Goal: Transaction & Acquisition: Purchase product/service

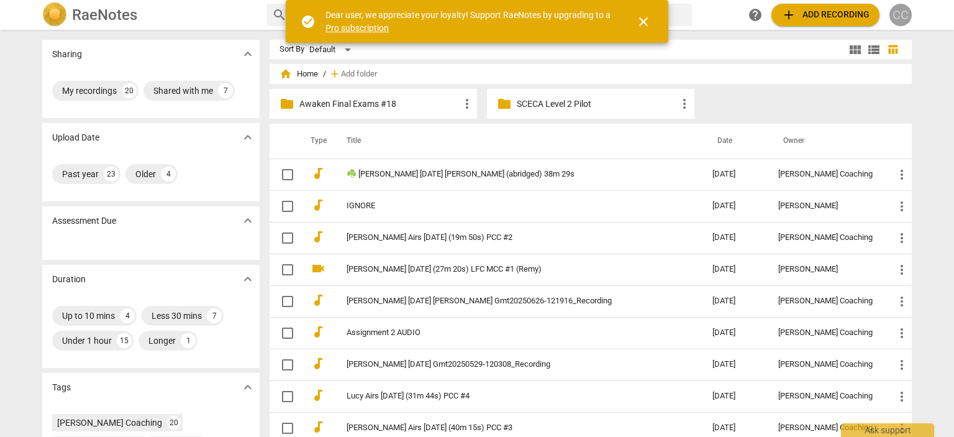
click at [897, 22] on div "CC" at bounding box center [900, 15] width 22 height 22
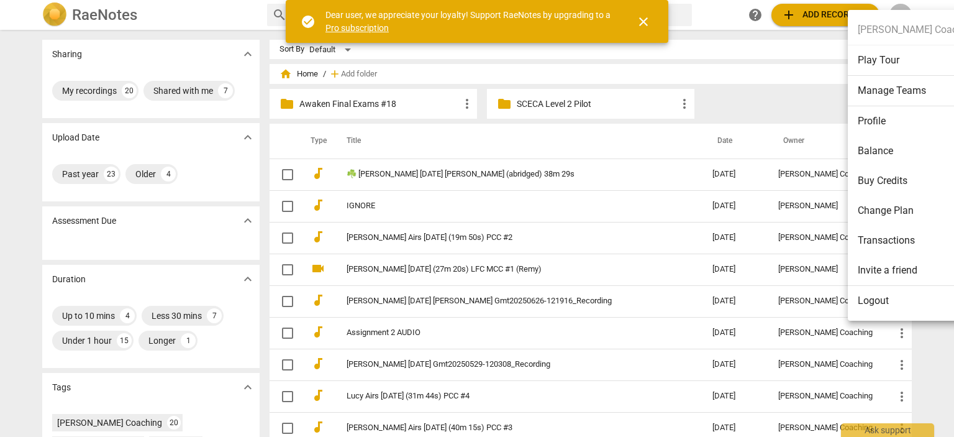
click at [886, 307] on li "Logout" at bounding box center [917, 301] width 139 height 30
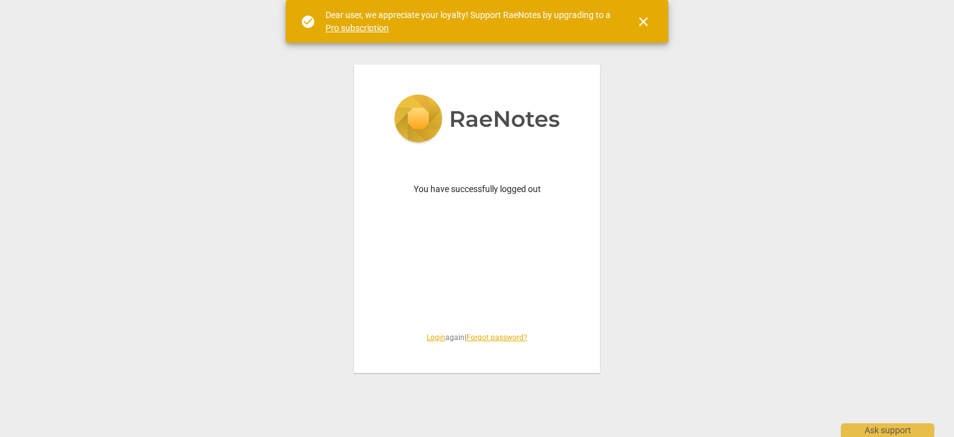
click at [434, 340] on link "Login" at bounding box center [436, 337] width 19 height 9
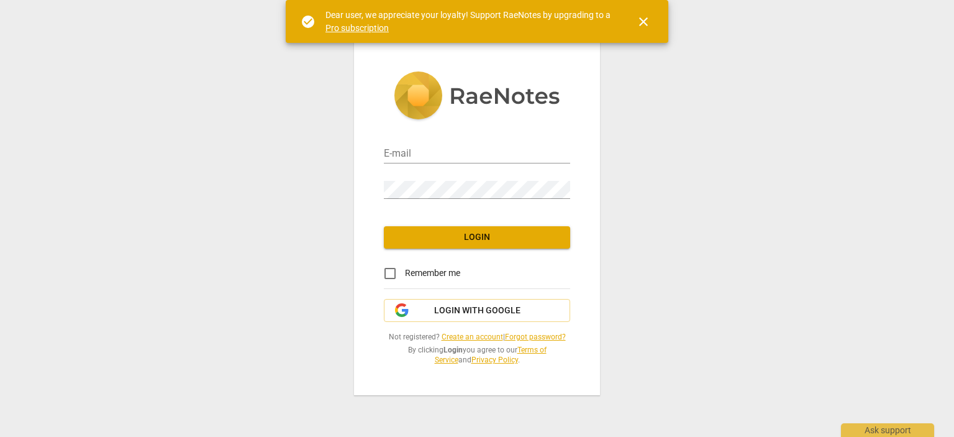
type input "matthewmcc@cintroncoaching.com"
drag, startPoint x: 434, startPoint y: 340, endPoint x: 353, endPoint y: 281, distance: 100.0
click at [340, 290] on div "E-mail matthewmcc@cintroncoaching.com Password Login Remember me Login with Goo…" at bounding box center [477, 218] width 954 height 437
click at [437, 310] on span "Login with Google" at bounding box center [477, 310] width 86 height 12
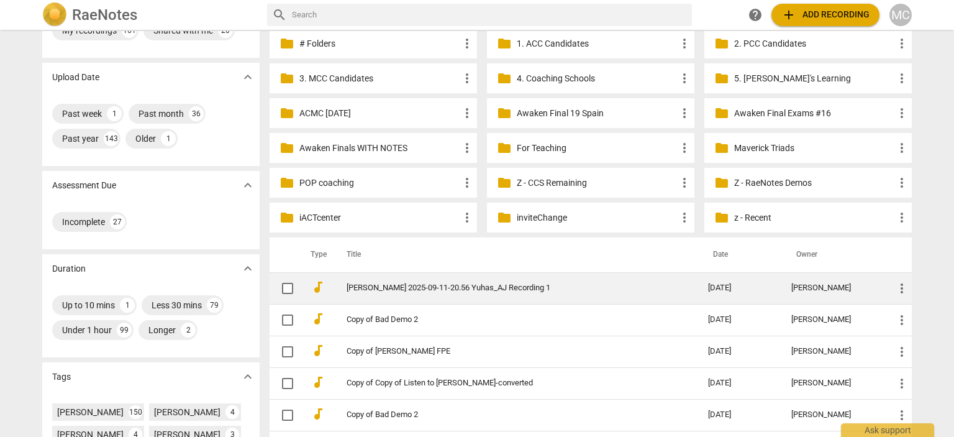
scroll to position [61, 0]
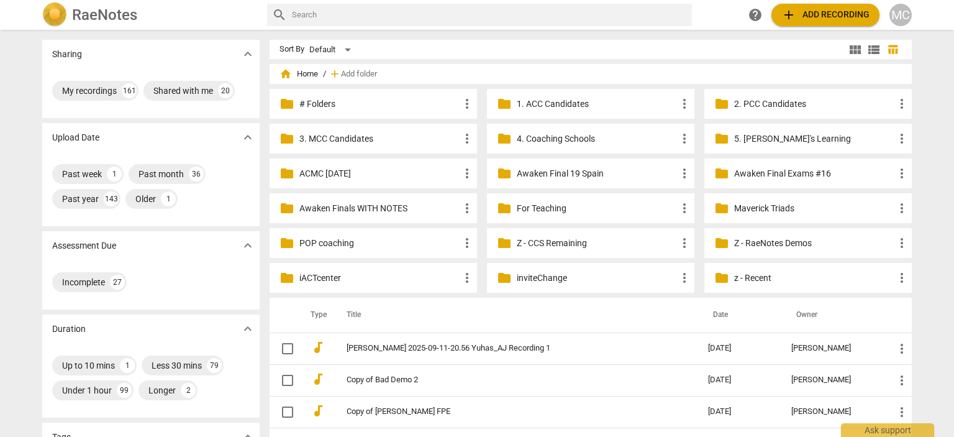
click at [911, 14] on div "MC" at bounding box center [900, 15] width 22 height 22
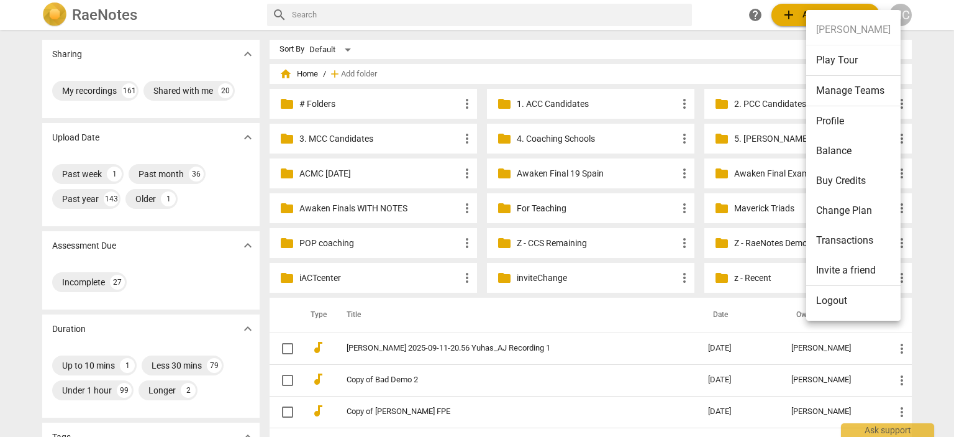
click at [840, 124] on li "Profile" at bounding box center [853, 121] width 94 height 30
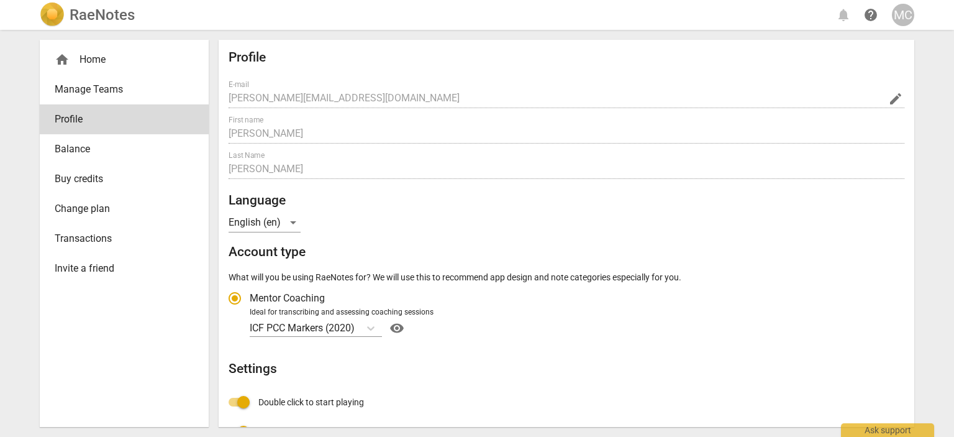
radio input "false"
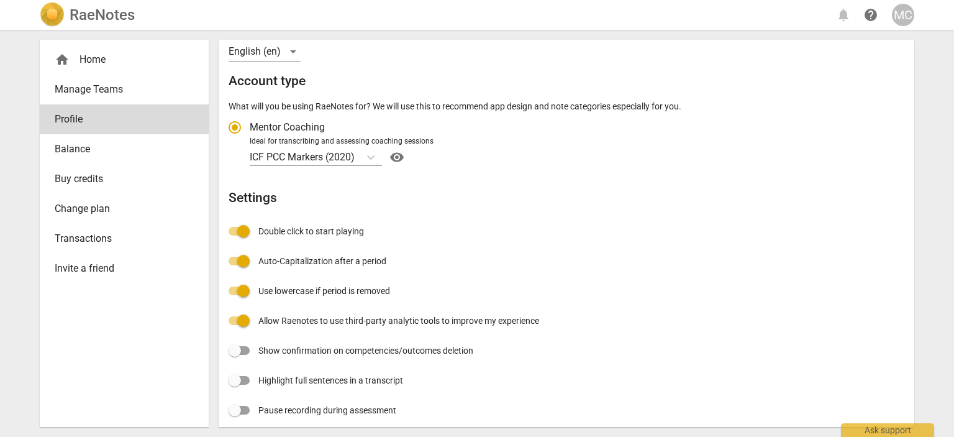
scroll to position [179, 0]
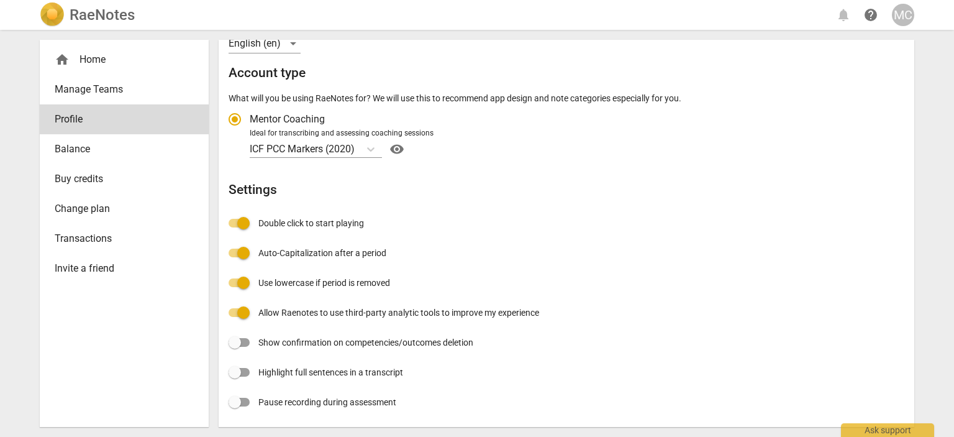
click at [87, 139] on link "Balance" at bounding box center [124, 149] width 169 height 30
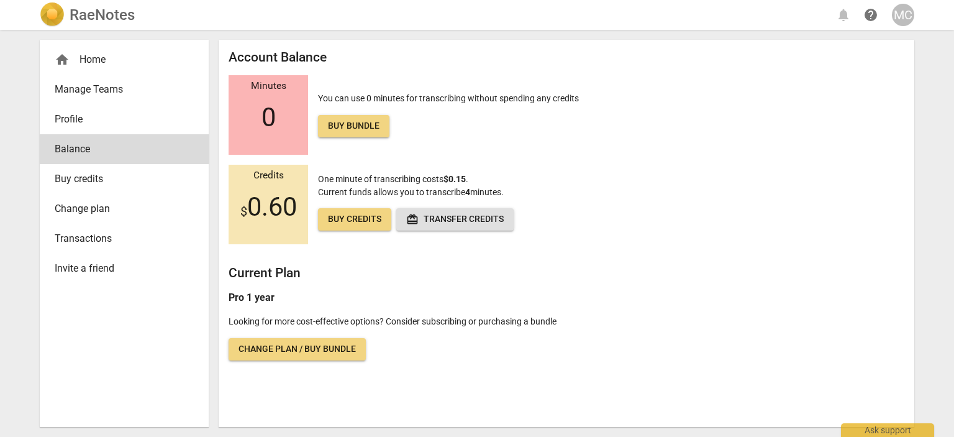
click at [345, 134] on link "Buy bundle" at bounding box center [353, 126] width 71 height 22
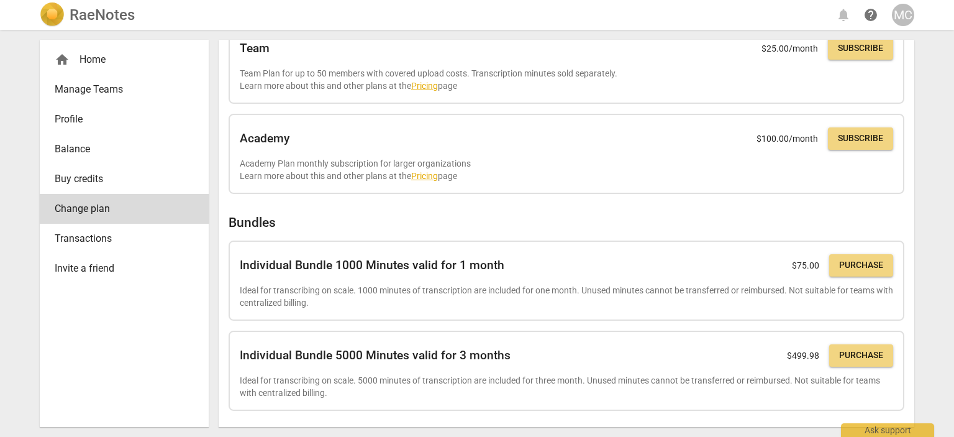
scroll to position [258, 0]
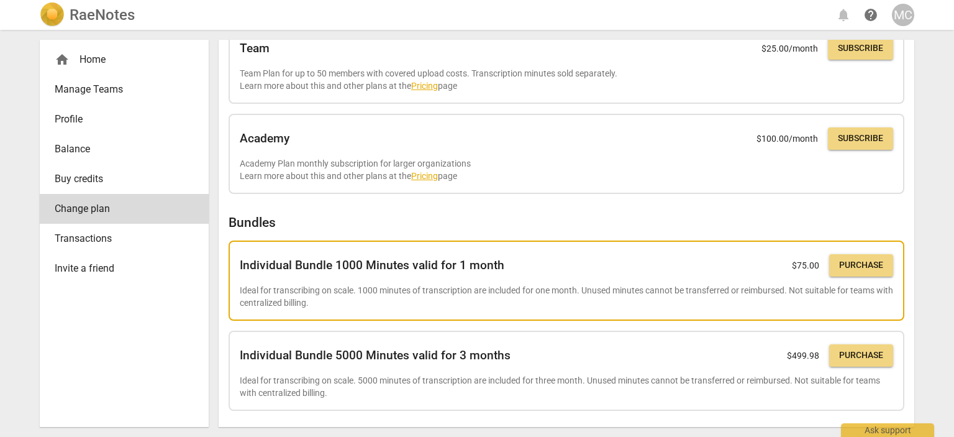
click at [852, 263] on span "Purchase" at bounding box center [861, 265] width 44 height 12
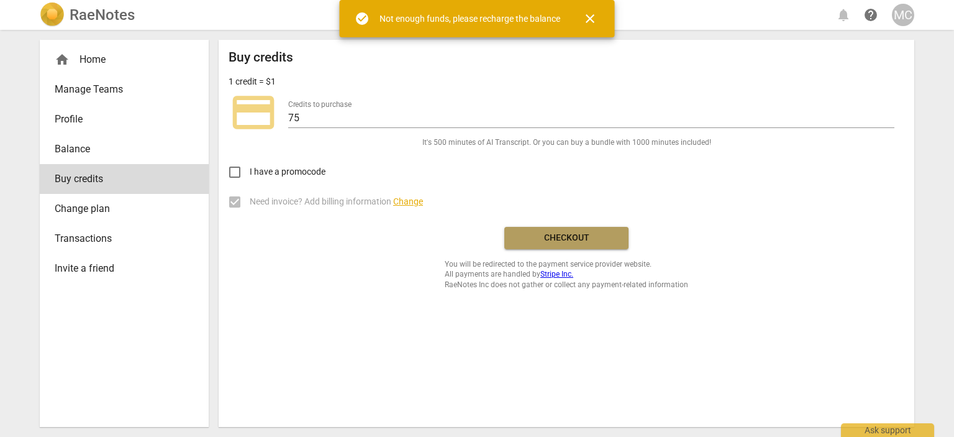
click at [560, 236] on span "Checkout" at bounding box center [566, 238] width 104 height 12
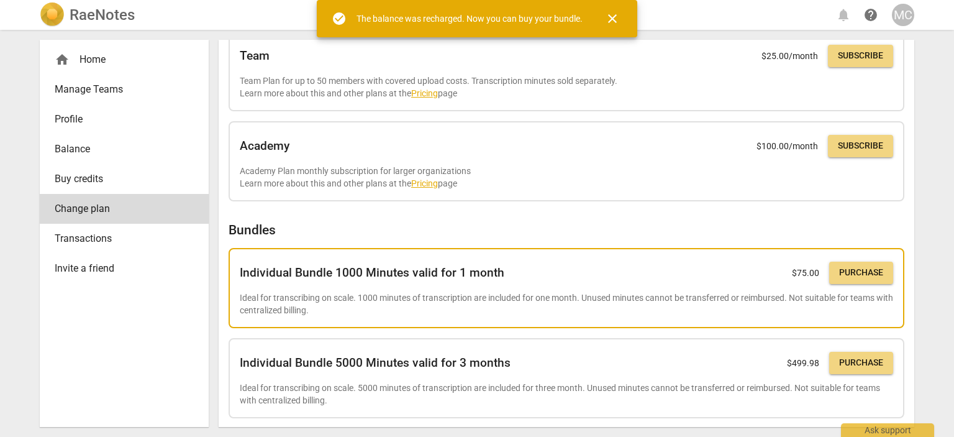
scroll to position [258, 0]
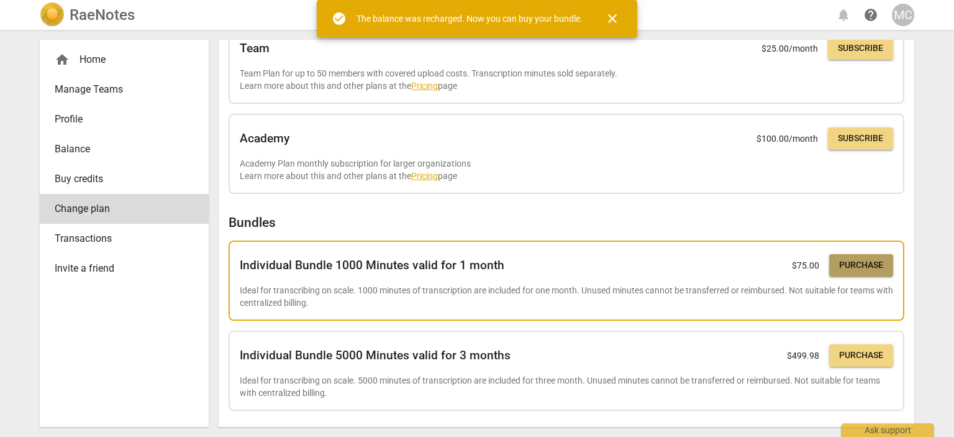
click at [868, 259] on span "Purchase" at bounding box center [861, 265] width 44 height 12
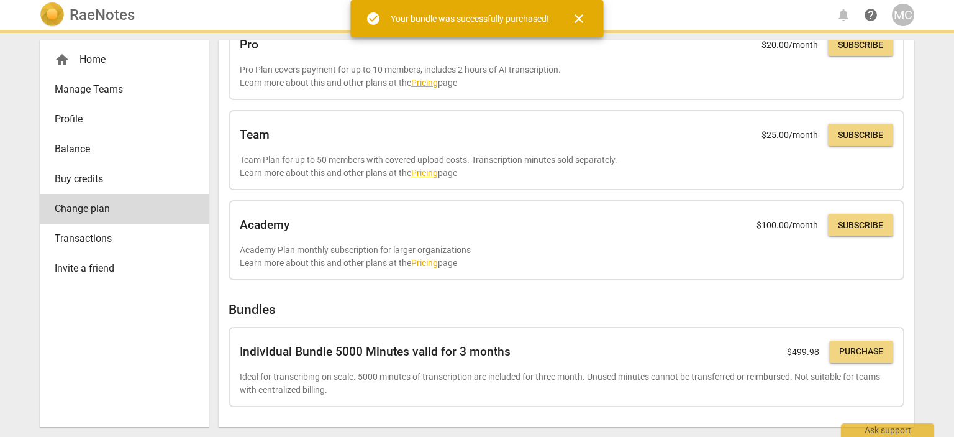
scroll to position [249, 0]
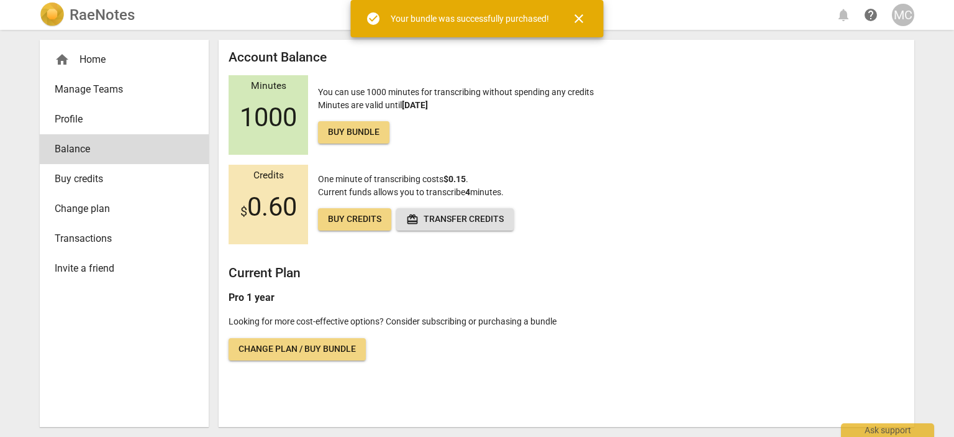
click at [86, 13] on h2 "RaeNotes" at bounding box center [102, 14] width 65 height 17
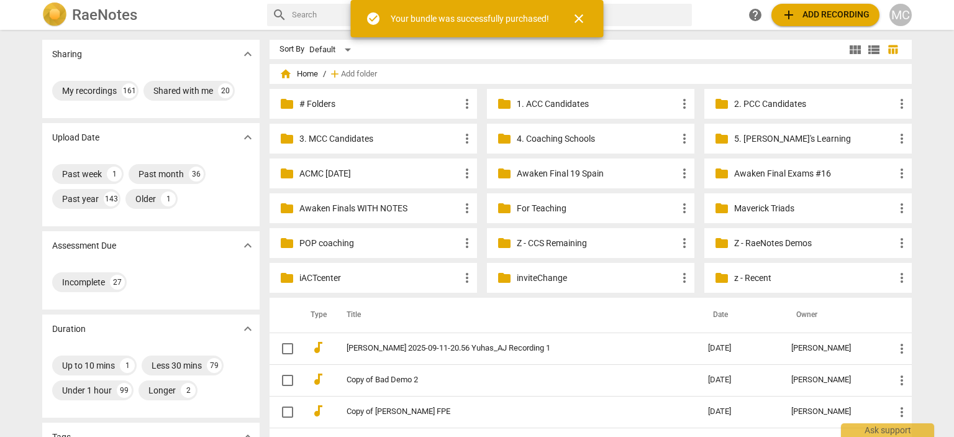
click at [822, 13] on span "add Add recording" at bounding box center [825, 14] width 88 height 15
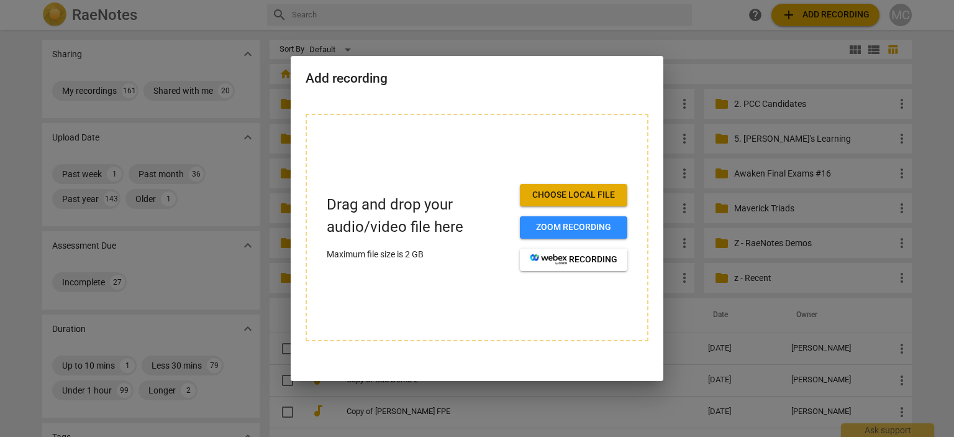
click at [550, 195] on span "Choose local file" at bounding box center [574, 195] width 88 height 12
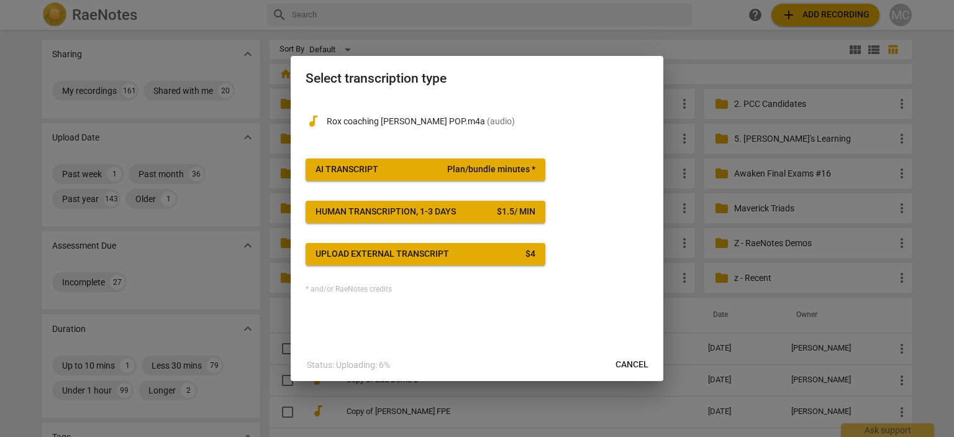
click at [368, 173] on div "AI Transcript" at bounding box center [347, 169] width 63 height 12
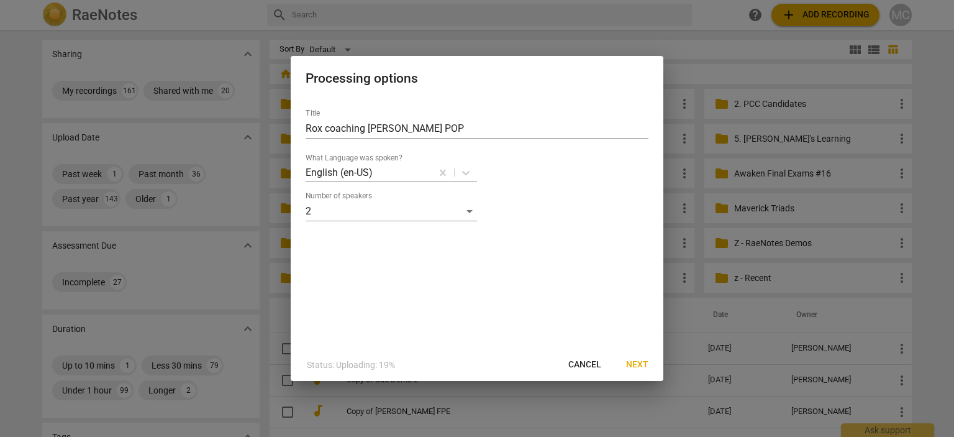
click at [629, 362] on span "Next" at bounding box center [637, 364] width 22 height 12
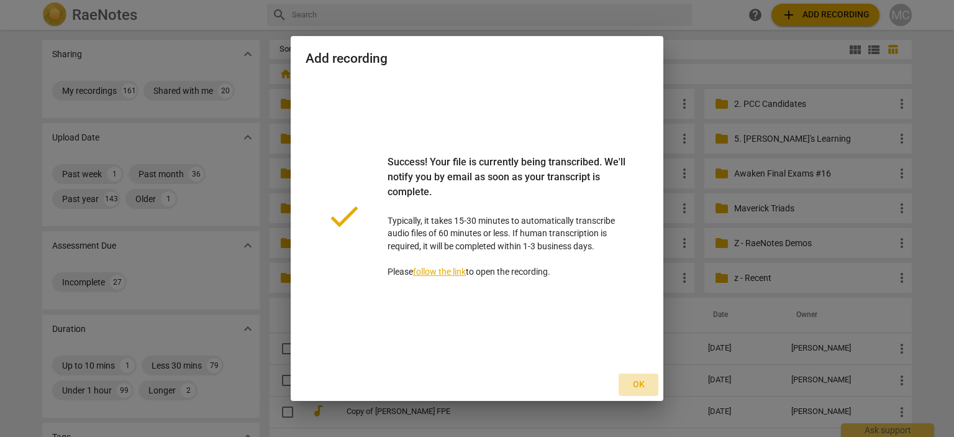
drag, startPoint x: 642, startPoint y: 386, endPoint x: 611, endPoint y: 352, distance: 46.2
click at [641, 386] on span "Ok" at bounding box center [639, 384] width 20 height 12
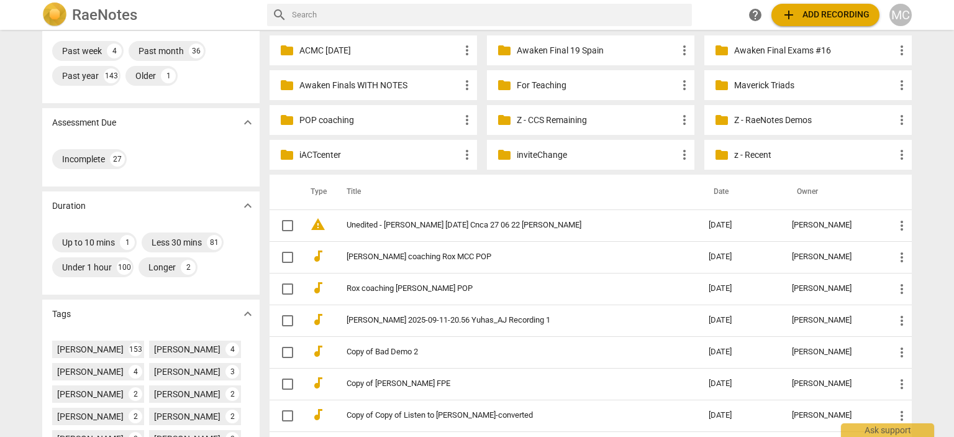
scroll to position [124, 0]
drag, startPoint x: 801, startPoint y: 193, endPoint x: 299, endPoint y: 191, distance: 501.3
click at [299, 191] on tr "Type Title Date Owner" at bounding box center [591, 191] width 642 height 35
click at [286, 186] on th at bounding box center [285, 191] width 31 height 35
drag, startPoint x: 325, startPoint y: 188, endPoint x: 807, endPoint y: 200, distance: 481.5
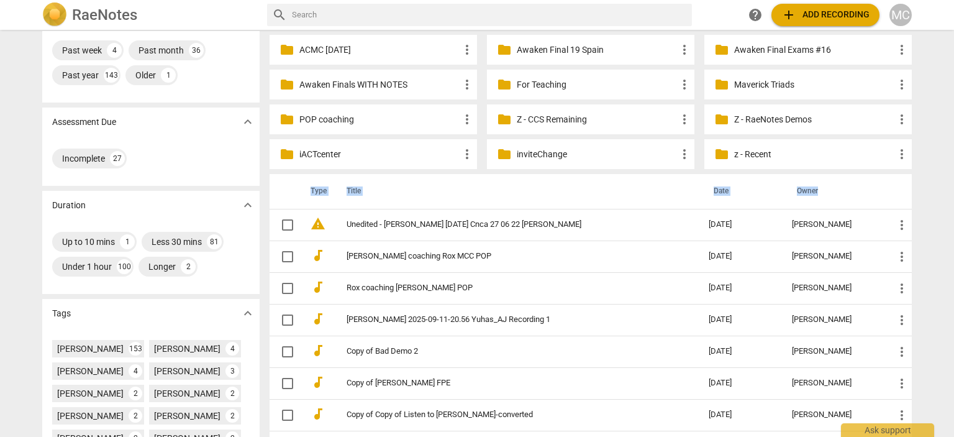
click at [807, 200] on tr "Type Title Date Owner" at bounding box center [591, 191] width 642 height 35
click at [458, 184] on th "Title" at bounding box center [515, 191] width 367 height 35
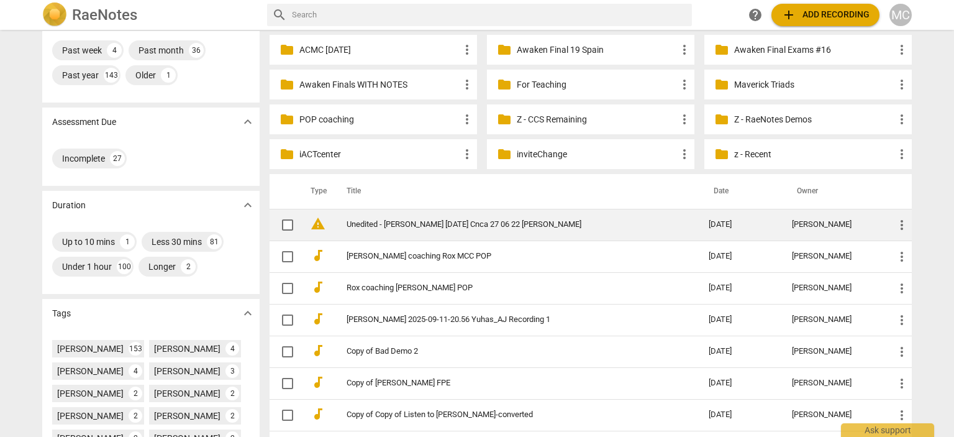
click at [378, 220] on link "Unedited - Clare Norman 2023-10-23 Cnca 27 06 22 Clare Norman" at bounding box center [505, 224] width 317 height 9
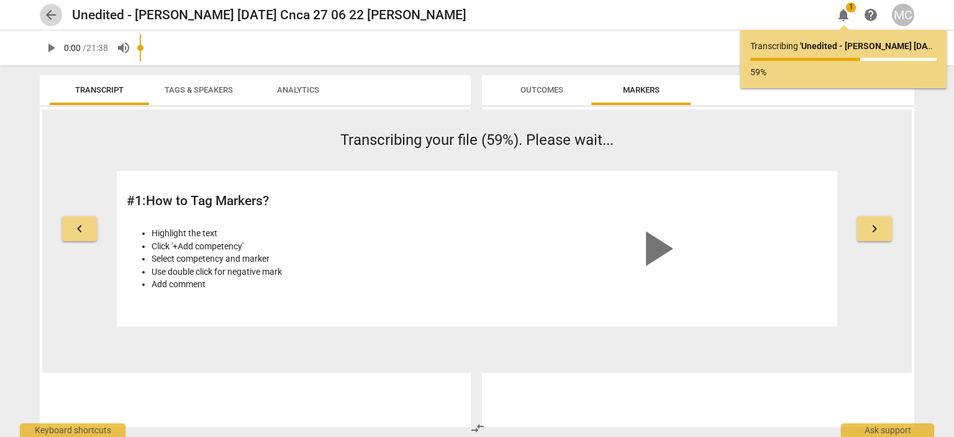
click at [58, 17] on span "arrow_back" at bounding box center [50, 14] width 15 height 15
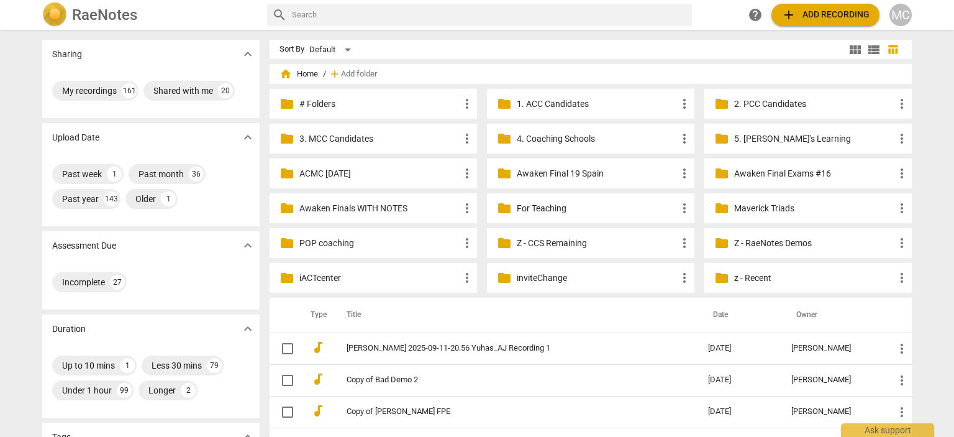
click at [822, 20] on span "add Add recording" at bounding box center [825, 14] width 88 height 15
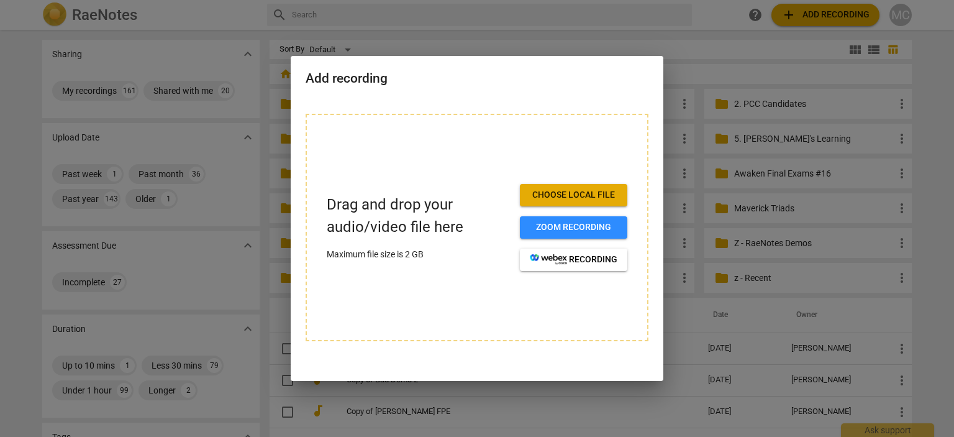
click at [592, 193] on span "Choose local file" at bounding box center [574, 195] width 88 height 12
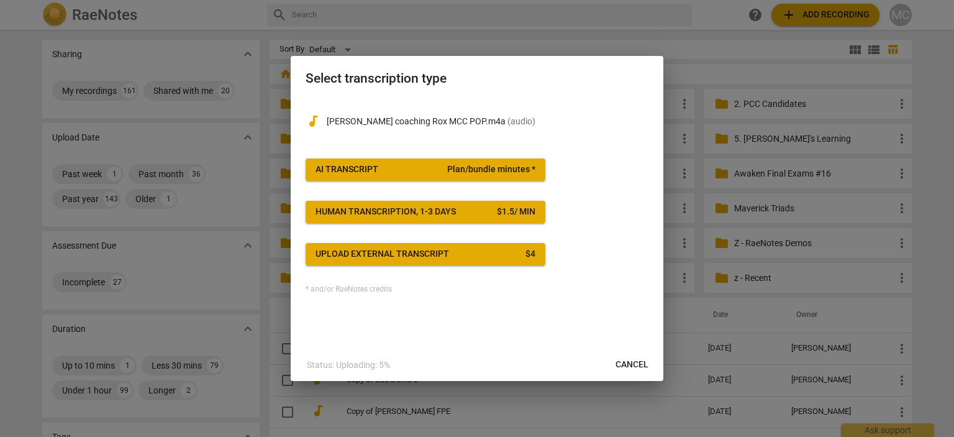
click at [407, 173] on span "AI Transcript Plan/bundle minutes *" at bounding box center [426, 169] width 220 height 12
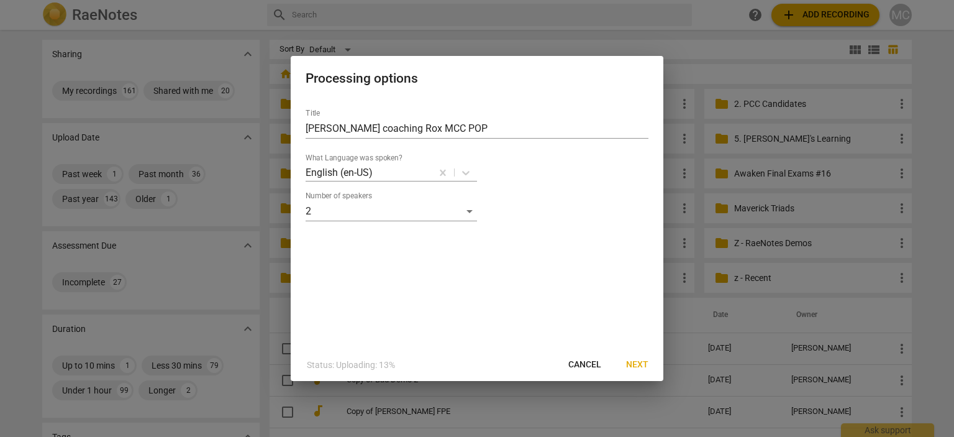
click at [634, 362] on span "Next" at bounding box center [637, 364] width 22 height 12
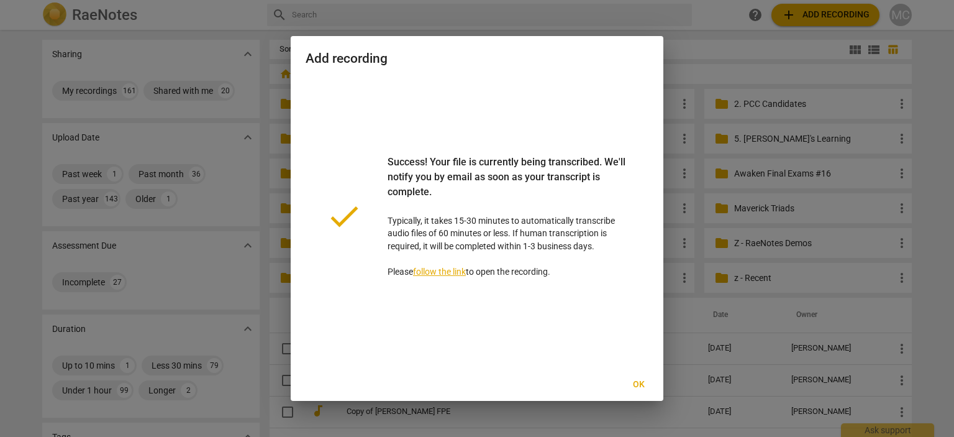
click at [640, 380] on span "Ok" at bounding box center [639, 384] width 20 height 12
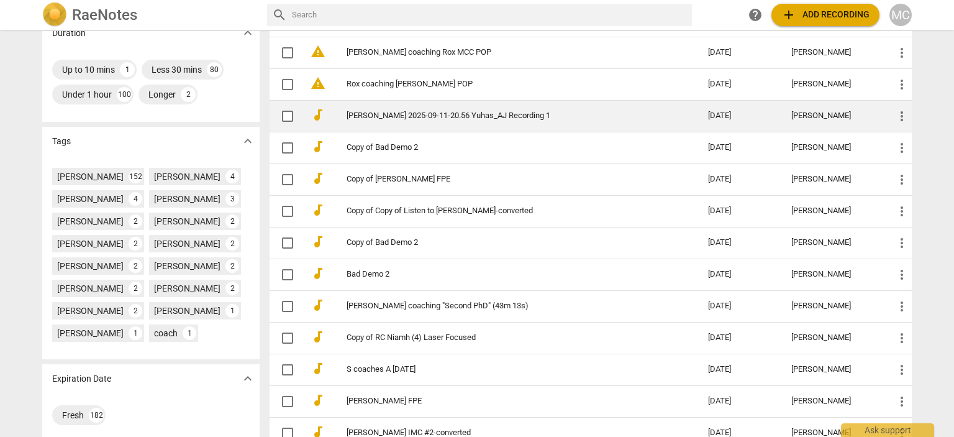
scroll to position [485, 0]
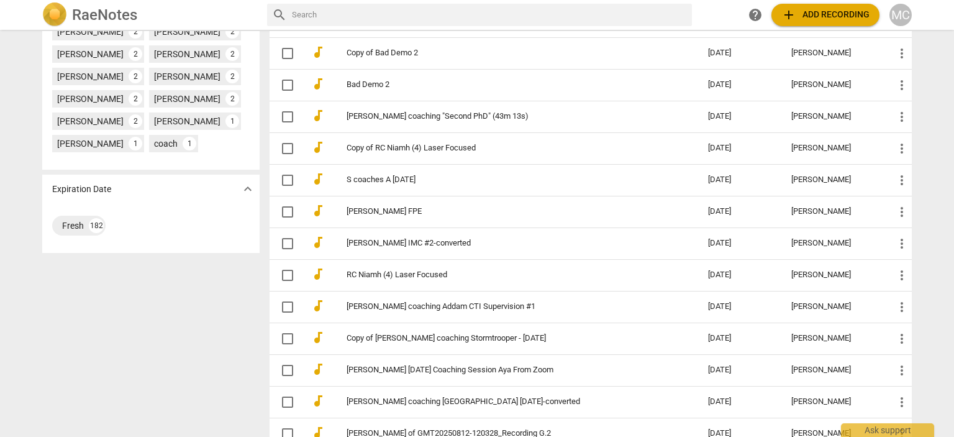
click at [124, 37] on div "[PERSON_NAME]" at bounding box center [90, 31] width 66 height 12
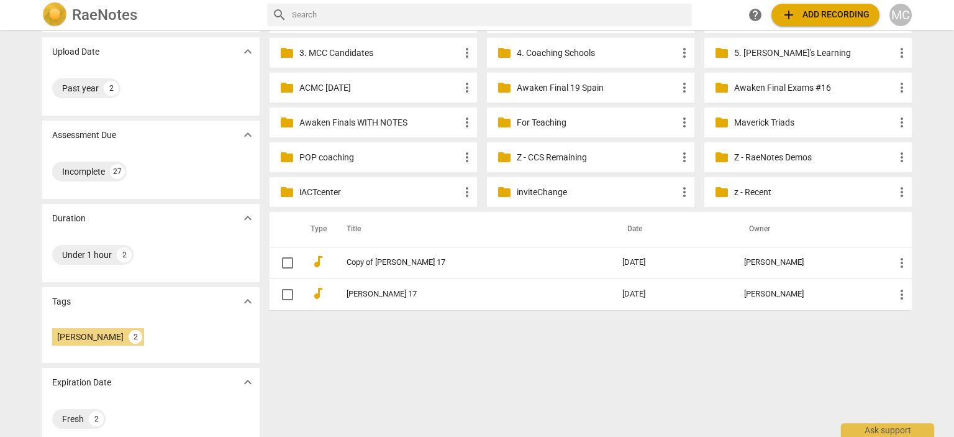
scroll to position [99, 0]
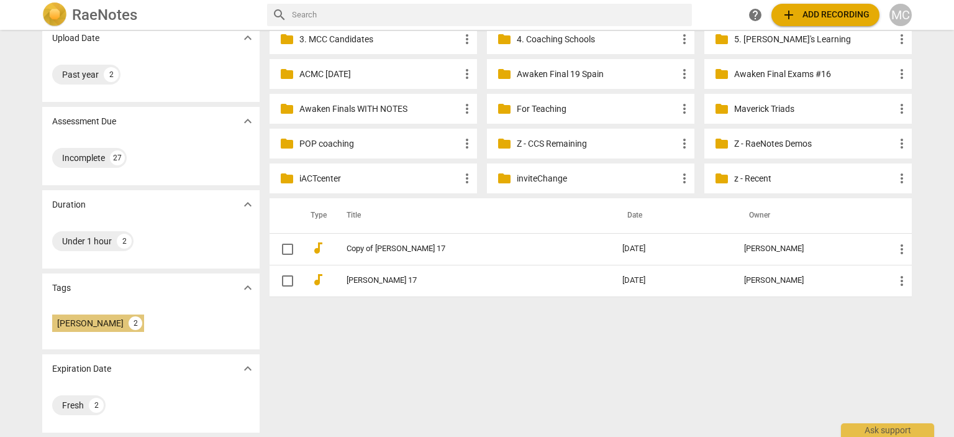
click at [109, 317] on div "[PERSON_NAME]" at bounding box center [90, 323] width 66 height 12
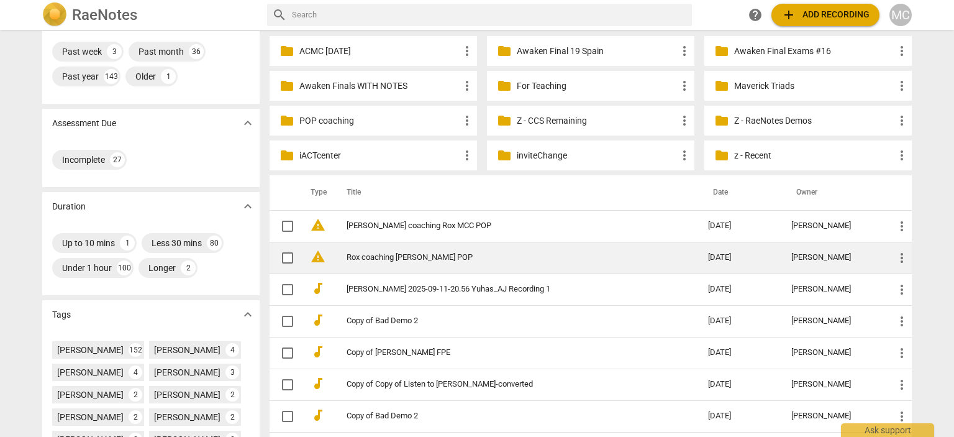
drag, startPoint x: 363, startPoint y: 226, endPoint x: 420, endPoint y: 253, distance: 63.3
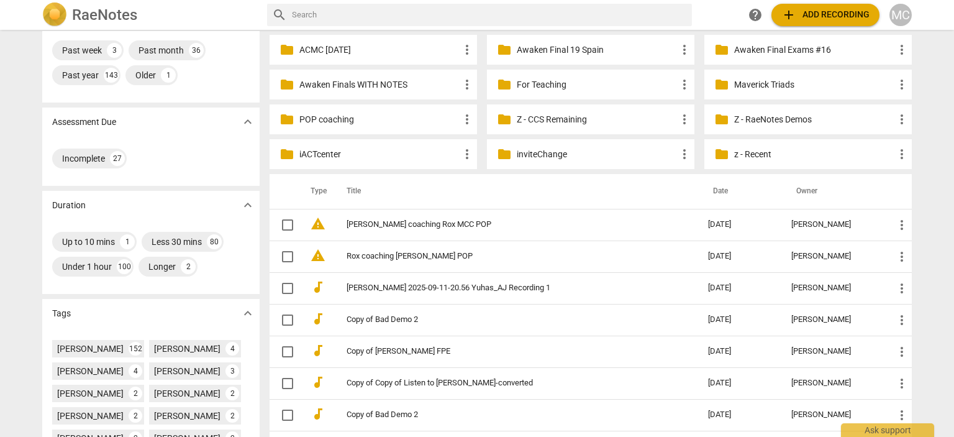
click at [411, 187] on th "Title" at bounding box center [515, 191] width 366 height 35
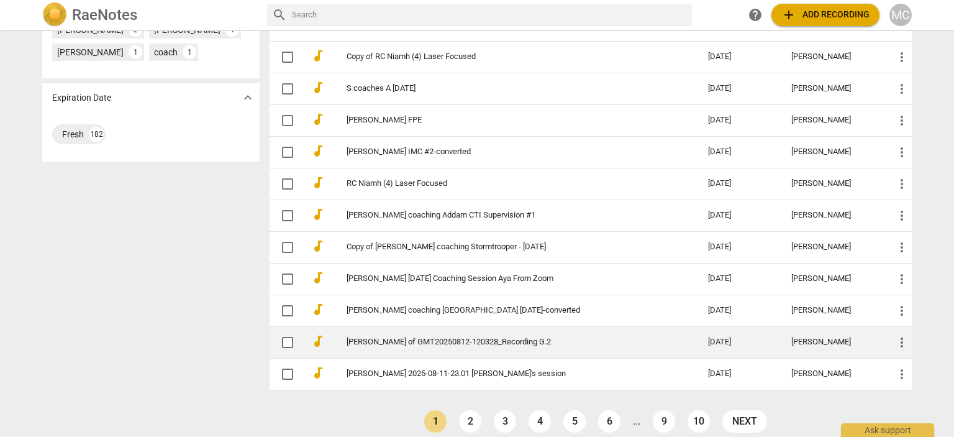
scroll to position [584, 0]
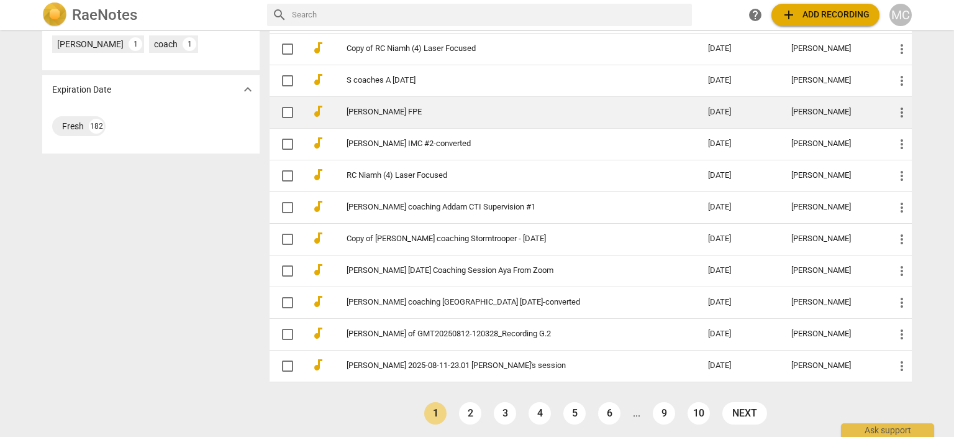
click at [372, 104] on td "[PERSON_NAME] FPE" at bounding box center [515, 112] width 366 height 32
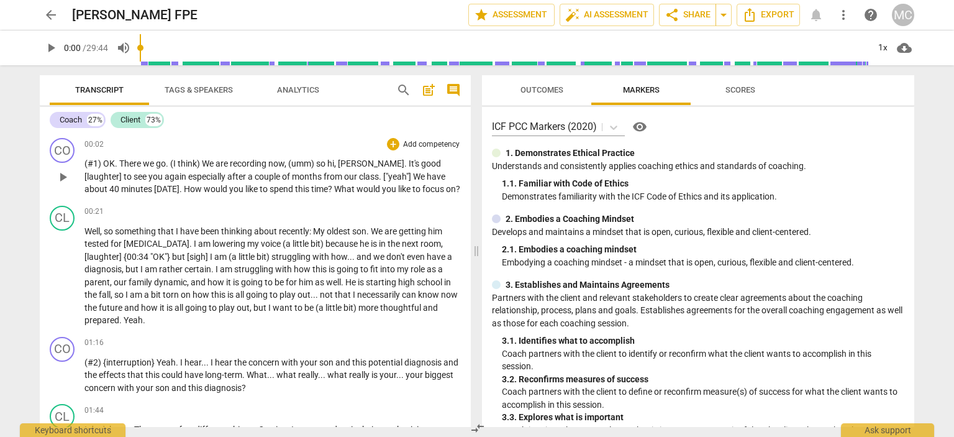
click at [184, 189] on span "How" at bounding box center [194, 189] width 20 height 10
click at [121, 188] on span "minutes" at bounding box center [137, 189] width 33 height 10
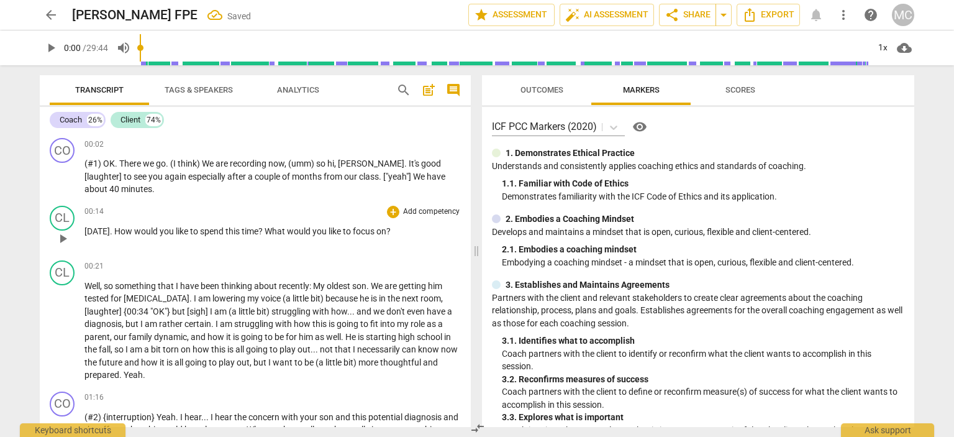
click at [88, 230] on span "[DATE]" at bounding box center [96, 231] width 25 height 10
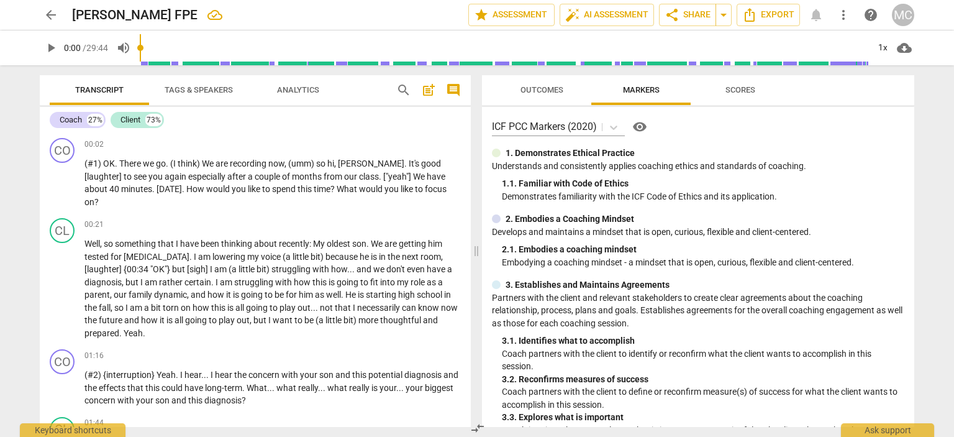
click at [57, 16] on span "arrow_back" at bounding box center [50, 14] width 15 height 15
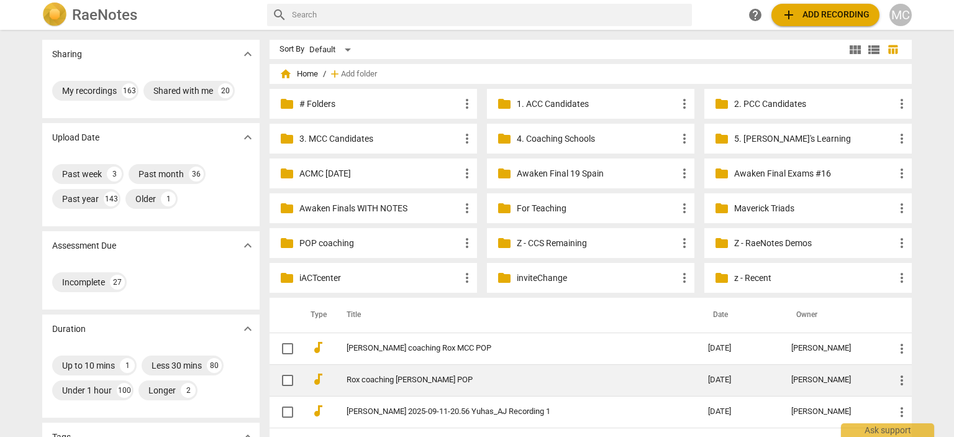
click at [368, 371] on td "Rox coaching [PERSON_NAME] POP" at bounding box center [515, 380] width 366 height 32
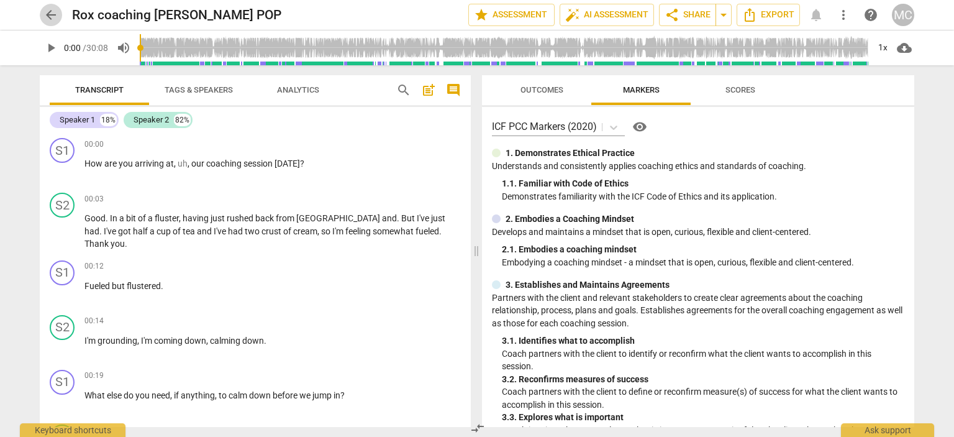
click at [52, 16] on span "arrow_back" at bounding box center [50, 14] width 15 height 15
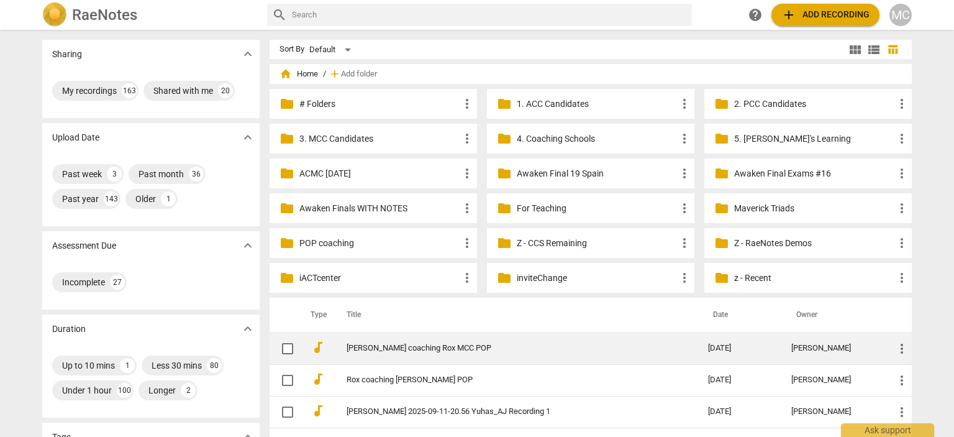
click at [397, 349] on link "[PERSON_NAME] coaching Rox MCC POP" at bounding box center [505, 347] width 317 height 9
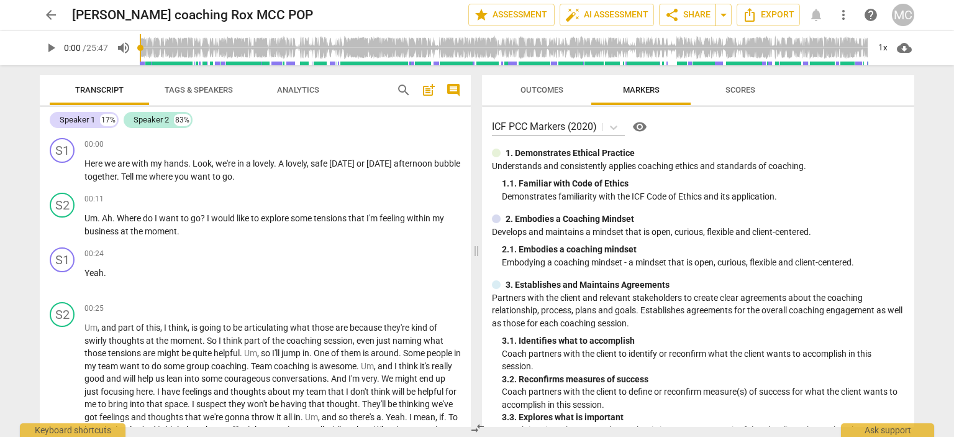
click at [50, 16] on span "arrow_back" at bounding box center [50, 14] width 15 height 15
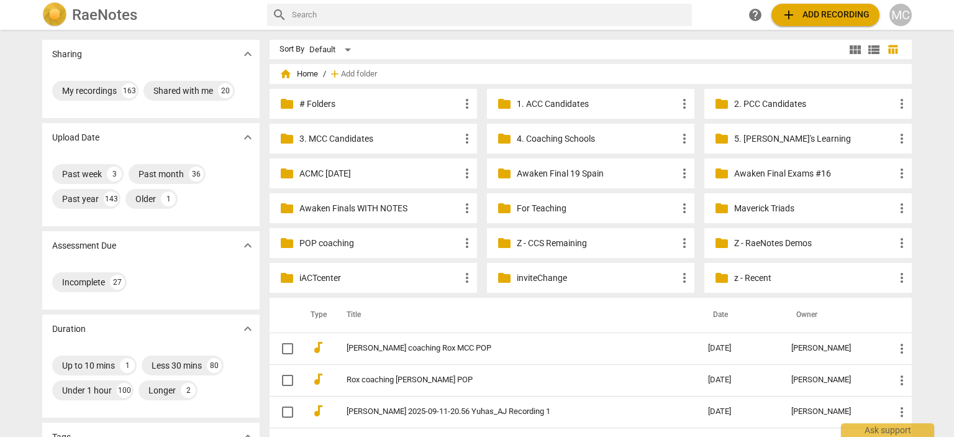
click at [755, 202] on p "Maverick Triads" at bounding box center [814, 208] width 160 height 13
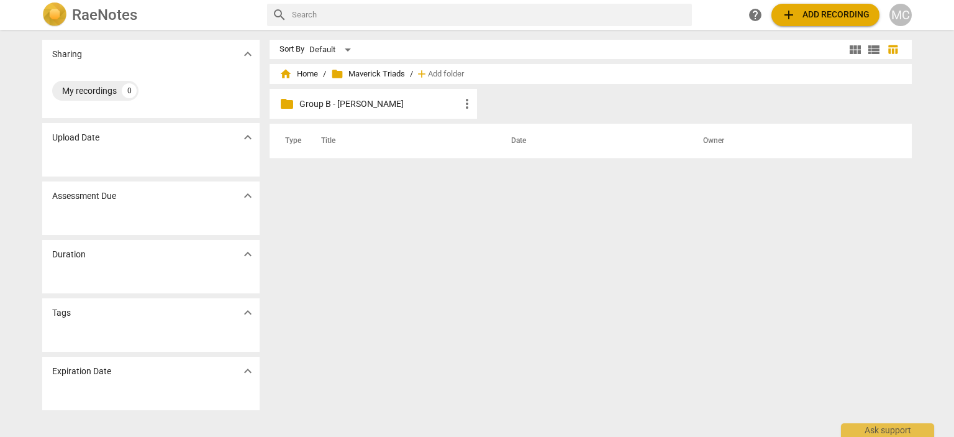
click at [386, 106] on p "Group B - [PERSON_NAME]" at bounding box center [379, 104] width 160 height 13
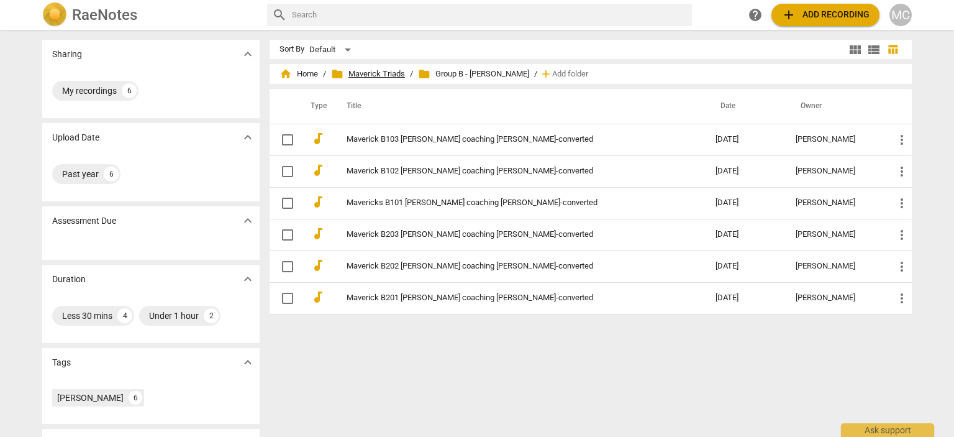
click at [370, 71] on span "folder Maverick Triads" at bounding box center [368, 74] width 74 height 12
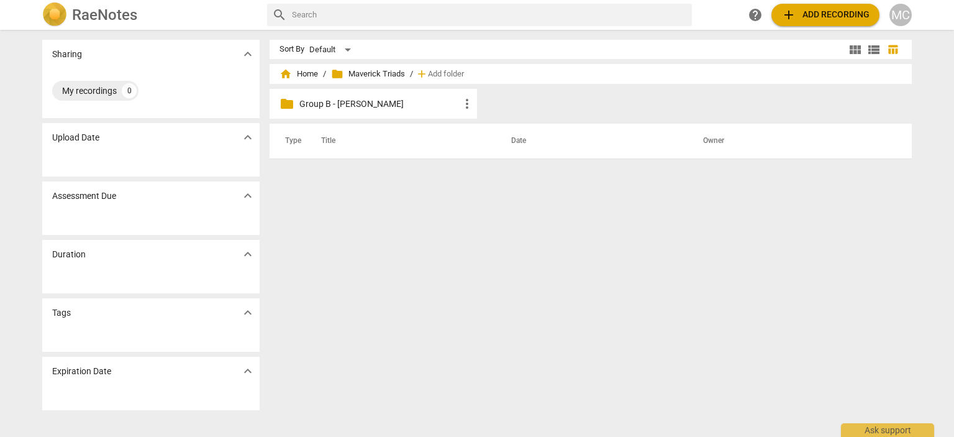
click at [317, 73] on div "home Home / folder Maverick Triads / add Add folder" at bounding box center [591, 74] width 622 height 20
click at [311, 73] on span "home Home" at bounding box center [299, 74] width 39 height 12
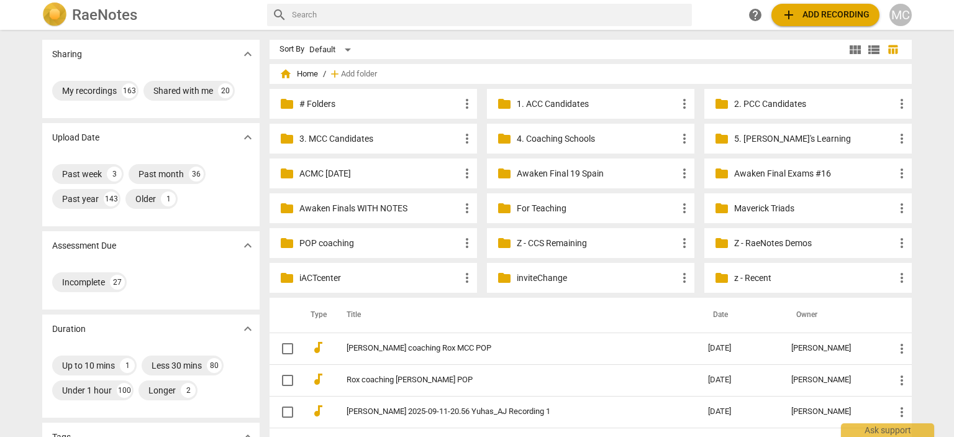
click at [538, 207] on p "For Teaching" at bounding box center [597, 208] width 160 height 13
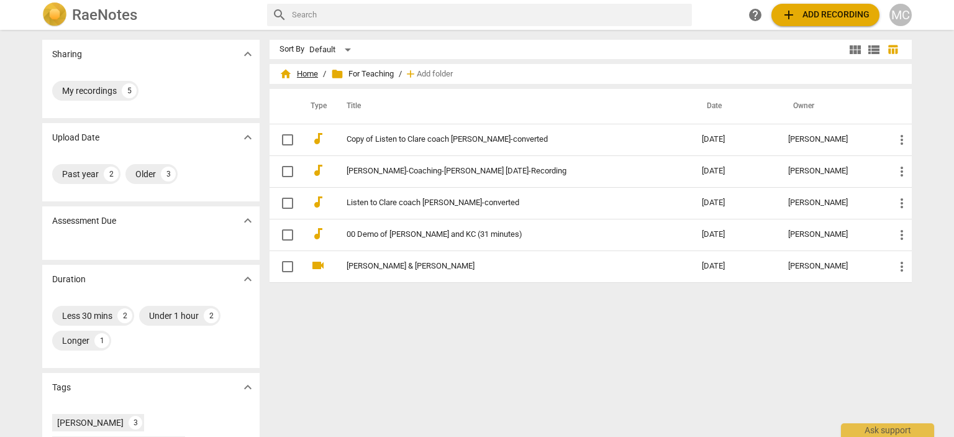
click at [303, 73] on span "home Home" at bounding box center [299, 74] width 39 height 12
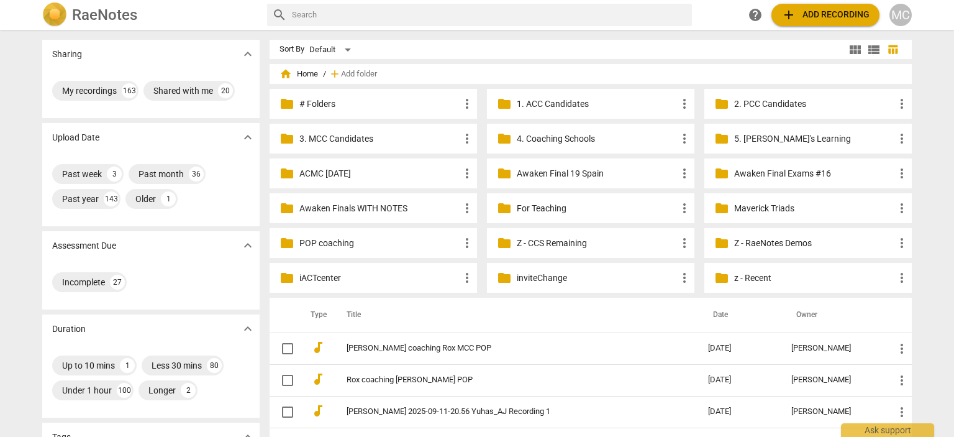
click at [378, 273] on p "iACTcenter" at bounding box center [379, 277] width 160 height 13
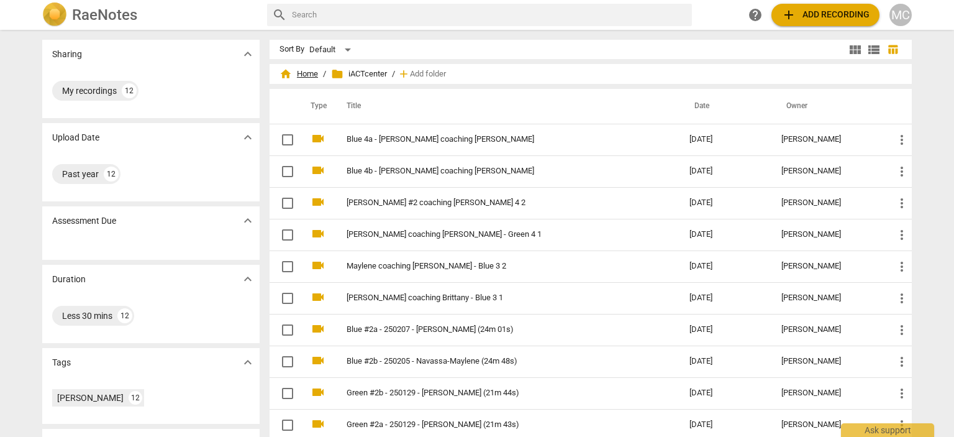
click at [302, 74] on span "home Home" at bounding box center [299, 74] width 39 height 12
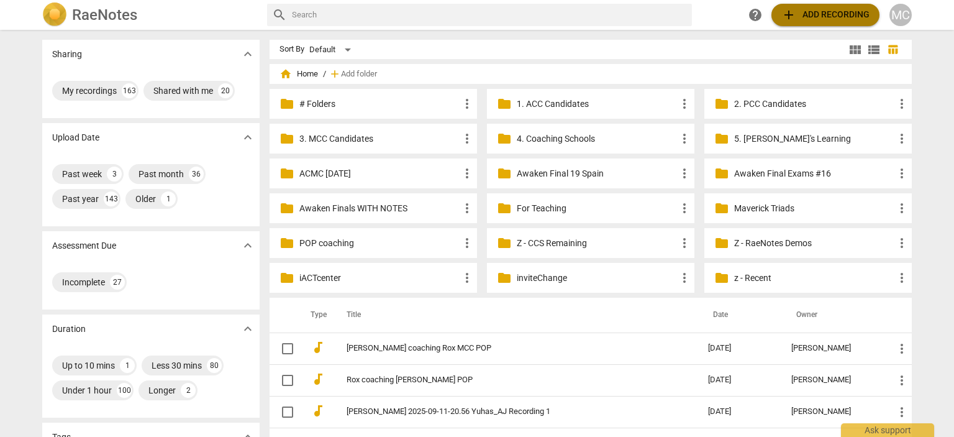
click at [832, 9] on span "add Add recording" at bounding box center [825, 14] width 88 height 15
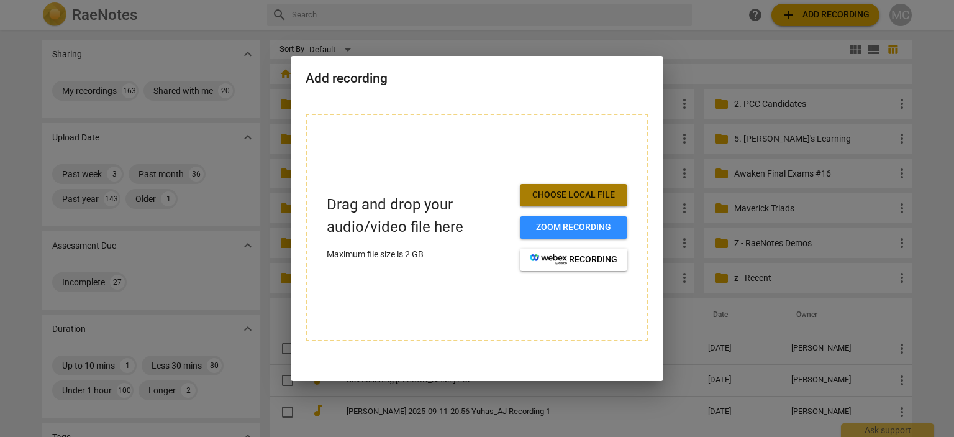
click at [603, 206] on button "Choose local file" at bounding box center [573, 195] width 107 height 22
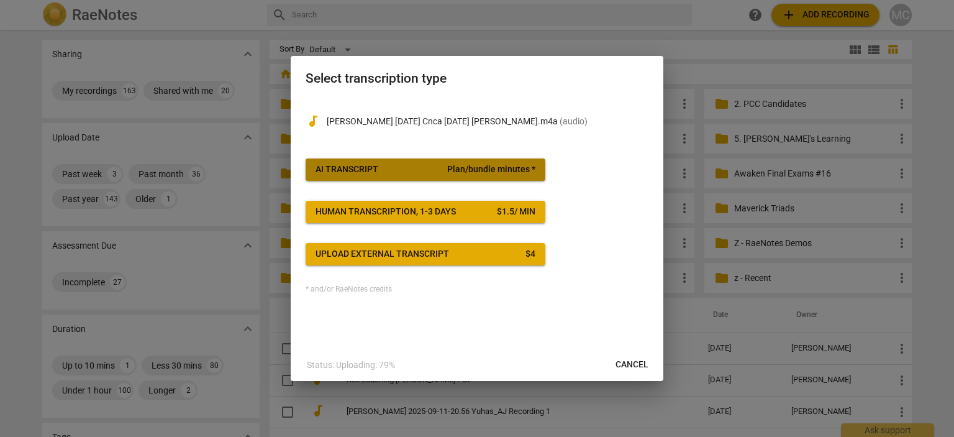
click at [369, 171] on div "AI Transcript" at bounding box center [347, 169] width 63 height 12
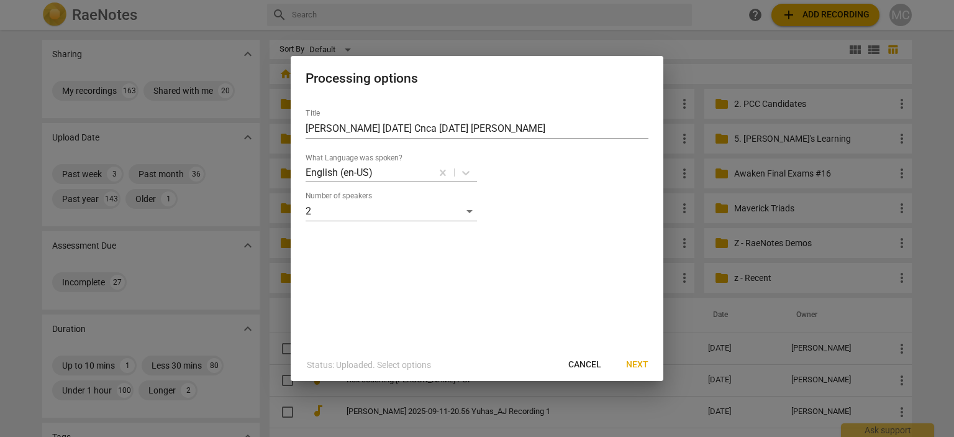
click at [305, 127] on div "Title [PERSON_NAME] [DATE] Cnca [DATE] [PERSON_NAME] What Language was spoken? …" at bounding box center [477, 224] width 373 height 250
click at [306, 127] on input "[PERSON_NAME] [DATE] Cnca [DATE] [PERSON_NAME]" at bounding box center [477, 129] width 343 height 20
type input "Unedited - [PERSON_NAME] [DATE] Cnca [DATE] [PERSON_NAME]"
click at [636, 365] on span "Next" at bounding box center [637, 364] width 22 height 12
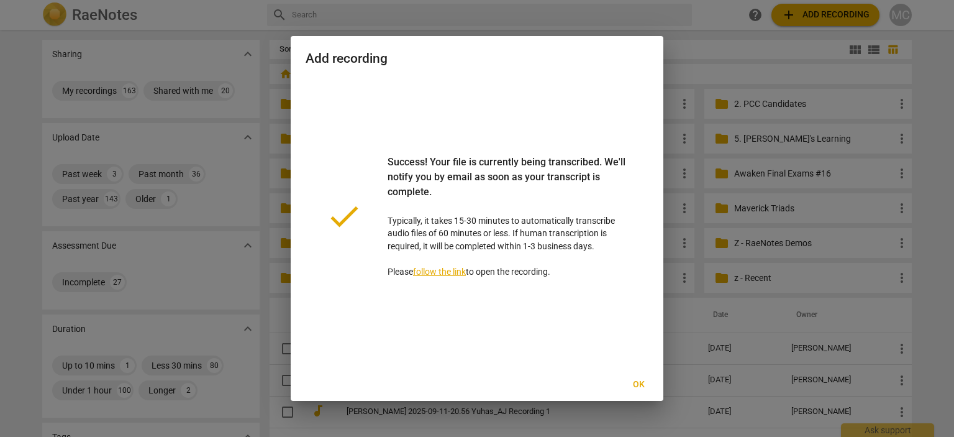
click at [645, 388] on span "Ok" at bounding box center [639, 384] width 20 height 12
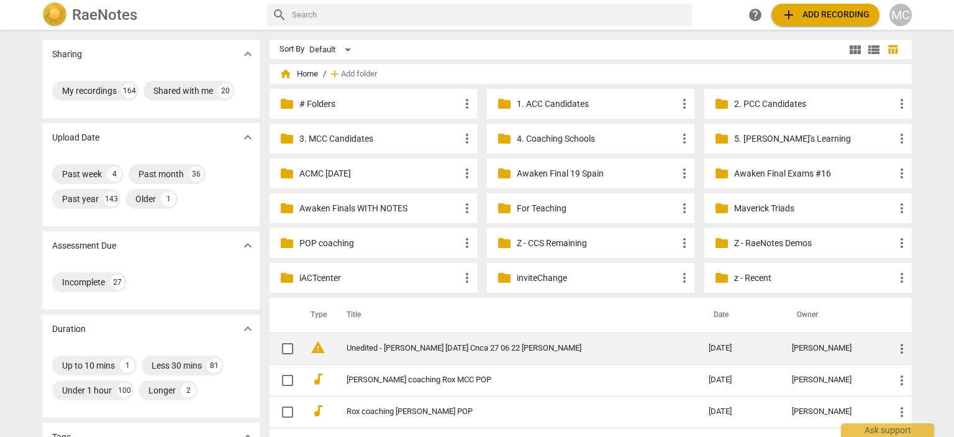
click at [432, 355] on td "Unedited - [PERSON_NAME] [DATE] Cnca 27 06 22 [PERSON_NAME]" at bounding box center [515, 348] width 367 height 32
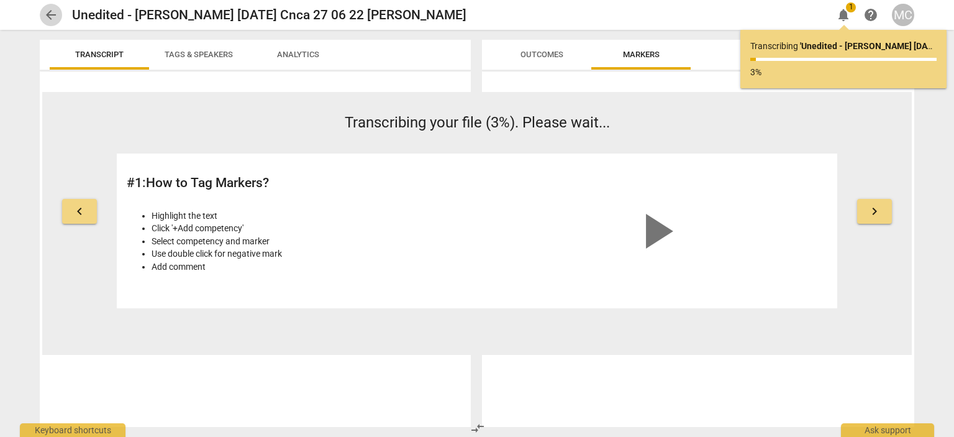
click at [53, 14] on span "arrow_back" at bounding box center [50, 14] width 15 height 15
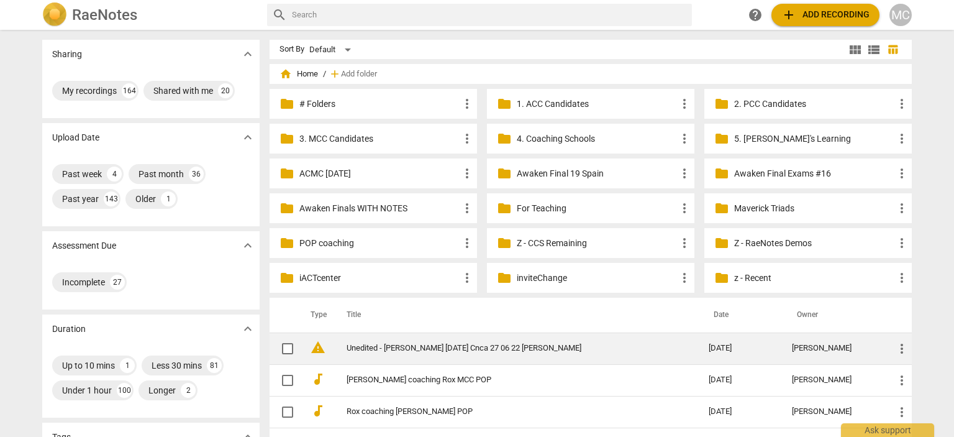
click at [384, 345] on link "Unedited - [PERSON_NAME] [DATE] Cnca 27 06 22 [PERSON_NAME]" at bounding box center [505, 347] width 317 height 9
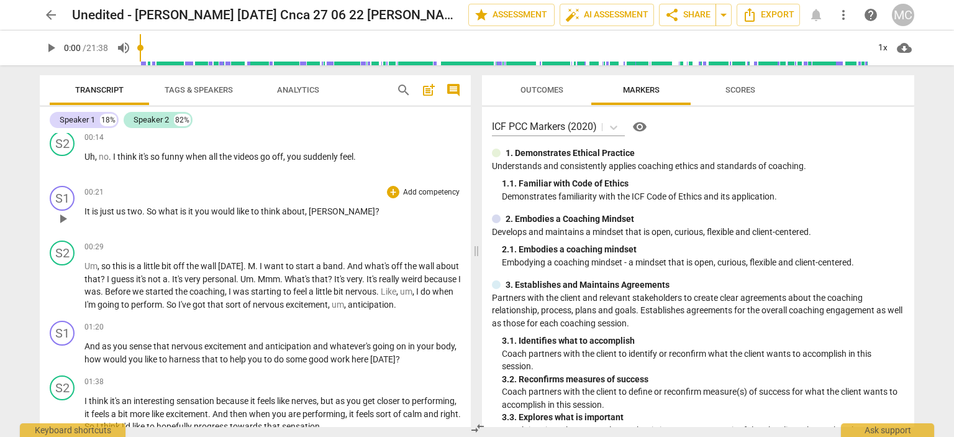
scroll to position [62, 0]
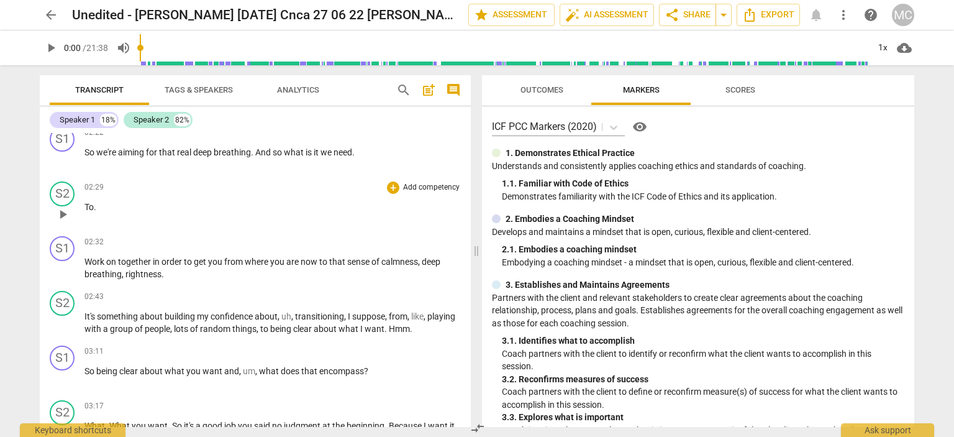
click at [87, 206] on span "To" at bounding box center [88, 207] width 9 height 10
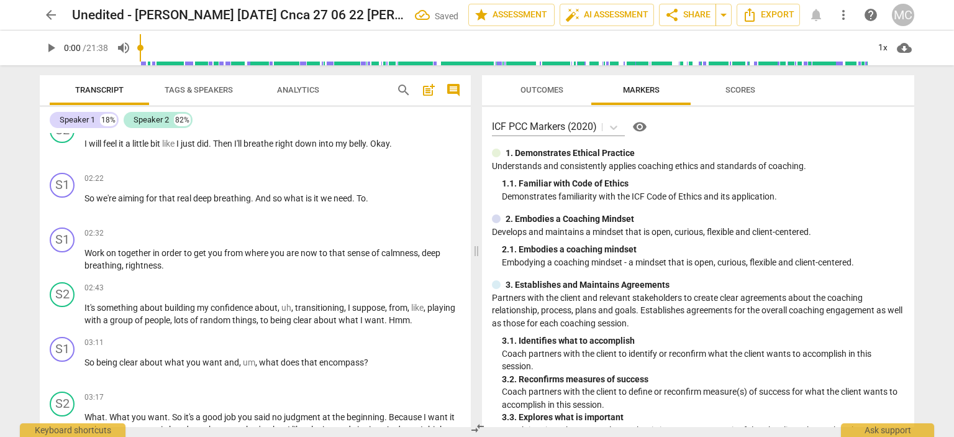
scroll to position [442, 0]
click at [82, 252] on div "play_arrow pause" at bounding box center [69, 260] width 32 height 16
click at [84, 250] on div "S1 play_arrow pause 02:32 + Add competency keyboard_arrow_right Work on togethe…" at bounding box center [255, 249] width 431 height 55
click at [87, 250] on span "Work" at bounding box center [95, 252] width 22 height 10
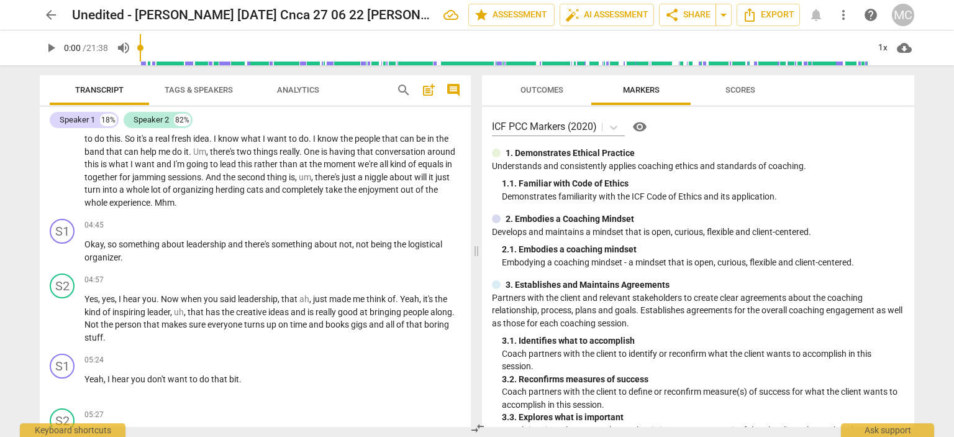
scroll to position [812, 0]
click at [50, 11] on span "arrow_back" at bounding box center [50, 14] width 15 height 15
